Goal: Navigation & Orientation: Find specific page/section

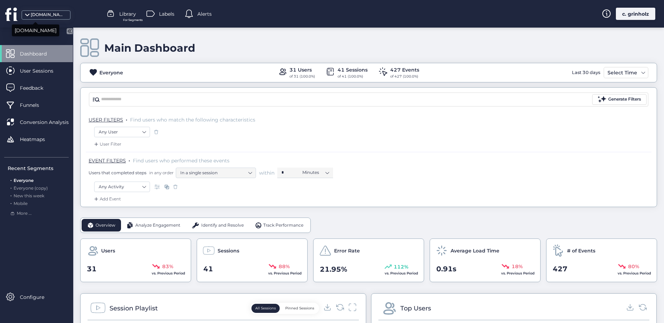
scroll to position [17, 0]
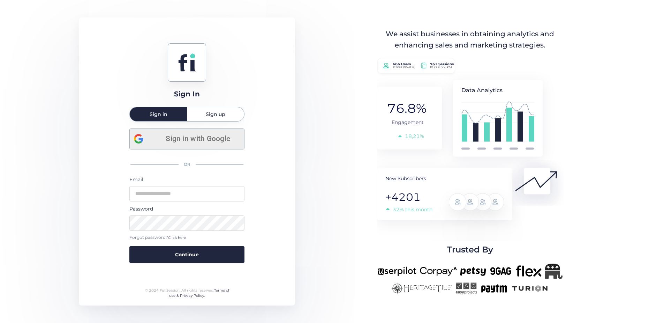
click at [201, 140] on span "Sign in with Google" at bounding box center [198, 139] width 84 height 12
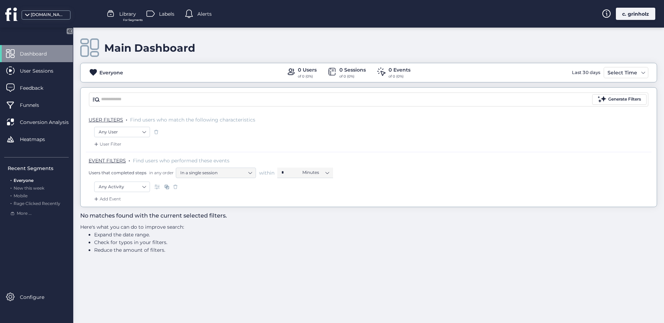
click at [37, 10] on div "[DOMAIN_NAME]" at bounding box center [46, 14] width 49 height 9
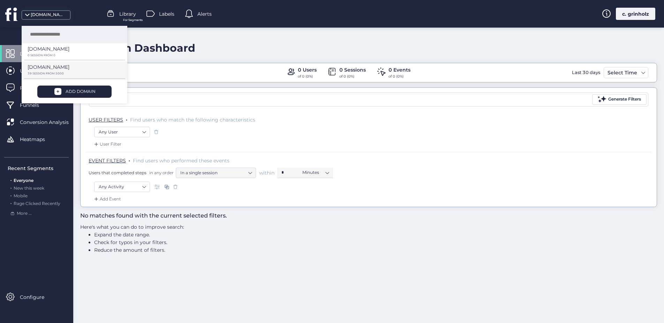
click at [52, 53] on p "[DOMAIN_NAME]" at bounding box center [49, 49] width 42 height 8
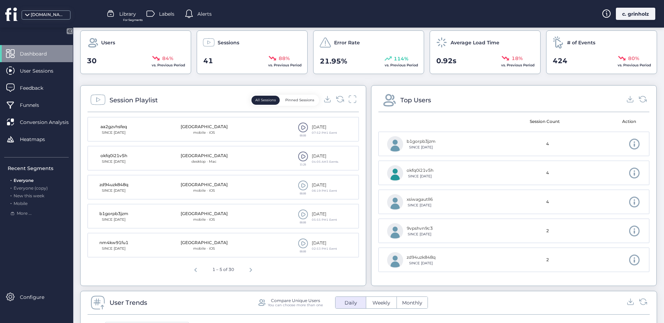
scroll to position [219, 0]
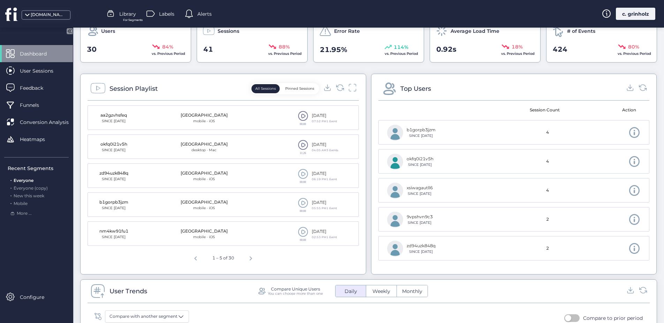
click at [302, 147] on span at bounding box center [303, 145] width 10 height 10
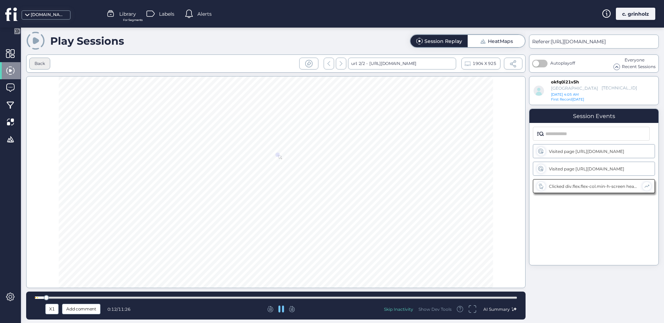
click at [47, 62] on div "Back" at bounding box center [39, 64] width 21 height 12
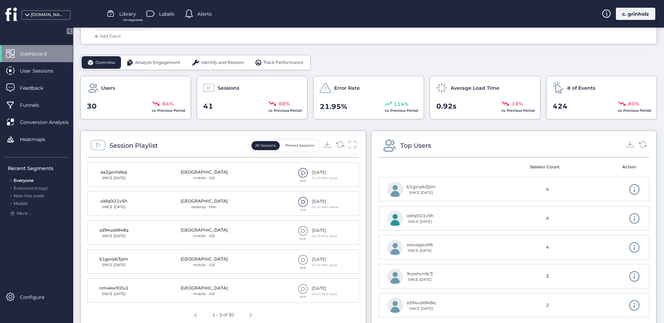
scroll to position [165, 0]
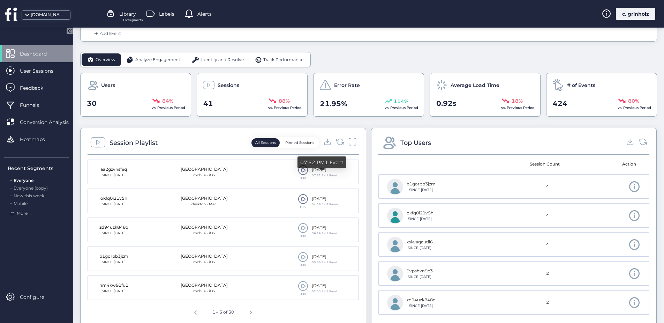
click at [299, 173] on div "07:52 PMㅤ1 Event" at bounding box center [322, 164] width 49 height 17
click at [299, 172] on span at bounding box center [303, 170] width 10 height 10
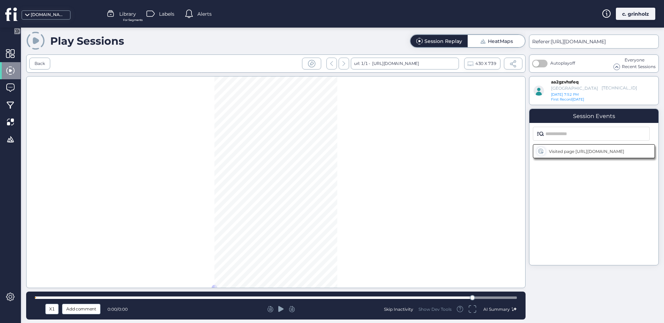
click at [249, 298] on div at bounding box center [276, 297] width 482 height 2
click at [208, 298] on div at bounding box center [276, 297] width 482 height 2
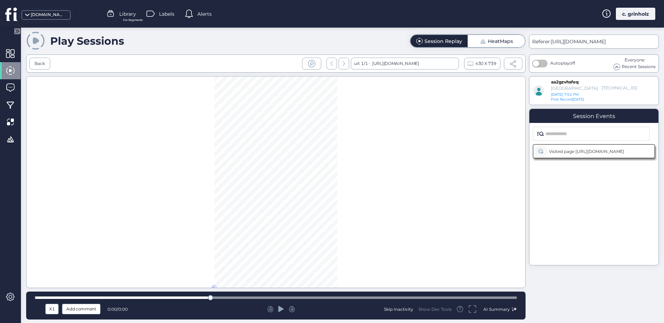
click at [69, 298] on div at bounding box center [276, 297] width 482 height 2
click at [57, 297] on div at bounding box center [276, 297] width 482 height 2
click at [52, 297] on div at bounding box center [276, 297] width 482 height 2
click at [489, 296] on div at bounding box center [276, 297] width 482 height 2
